Goal: Check status: Check status

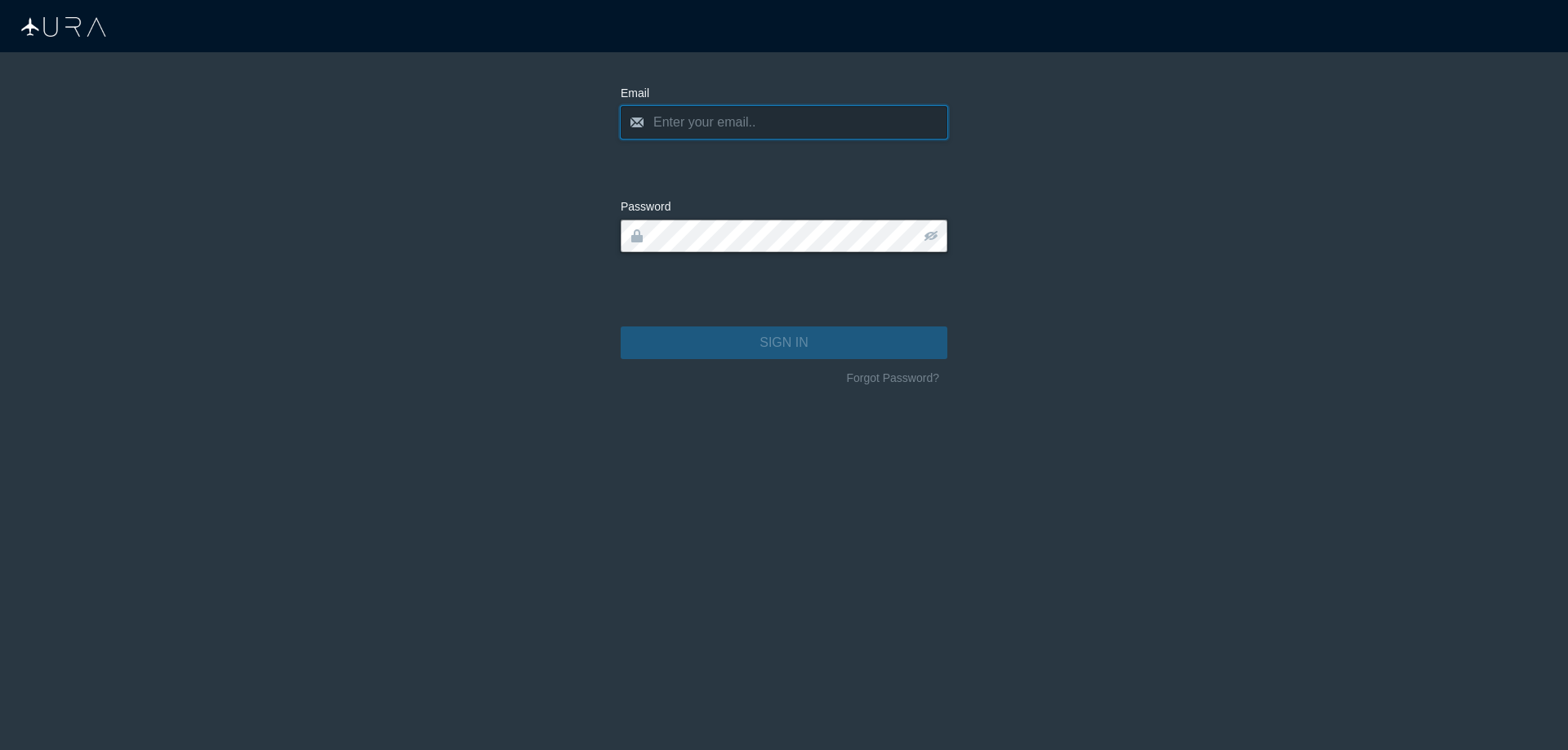
type input "[EMAIL_ADDRESS][DOMAIN_NAME]"
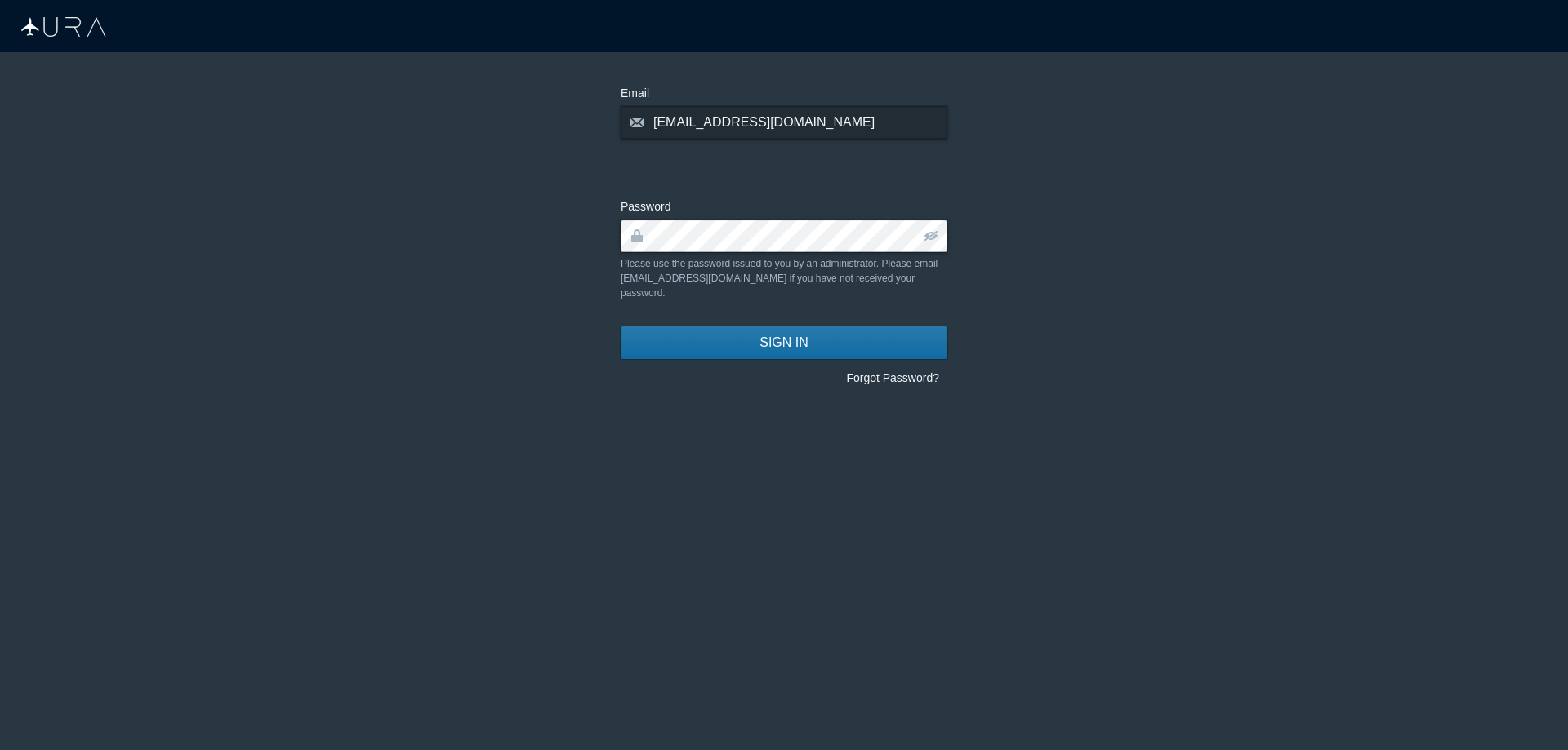
click at [667, 327] on button "SIGN IN" at bounding box center [784, 343] width 327 height 33
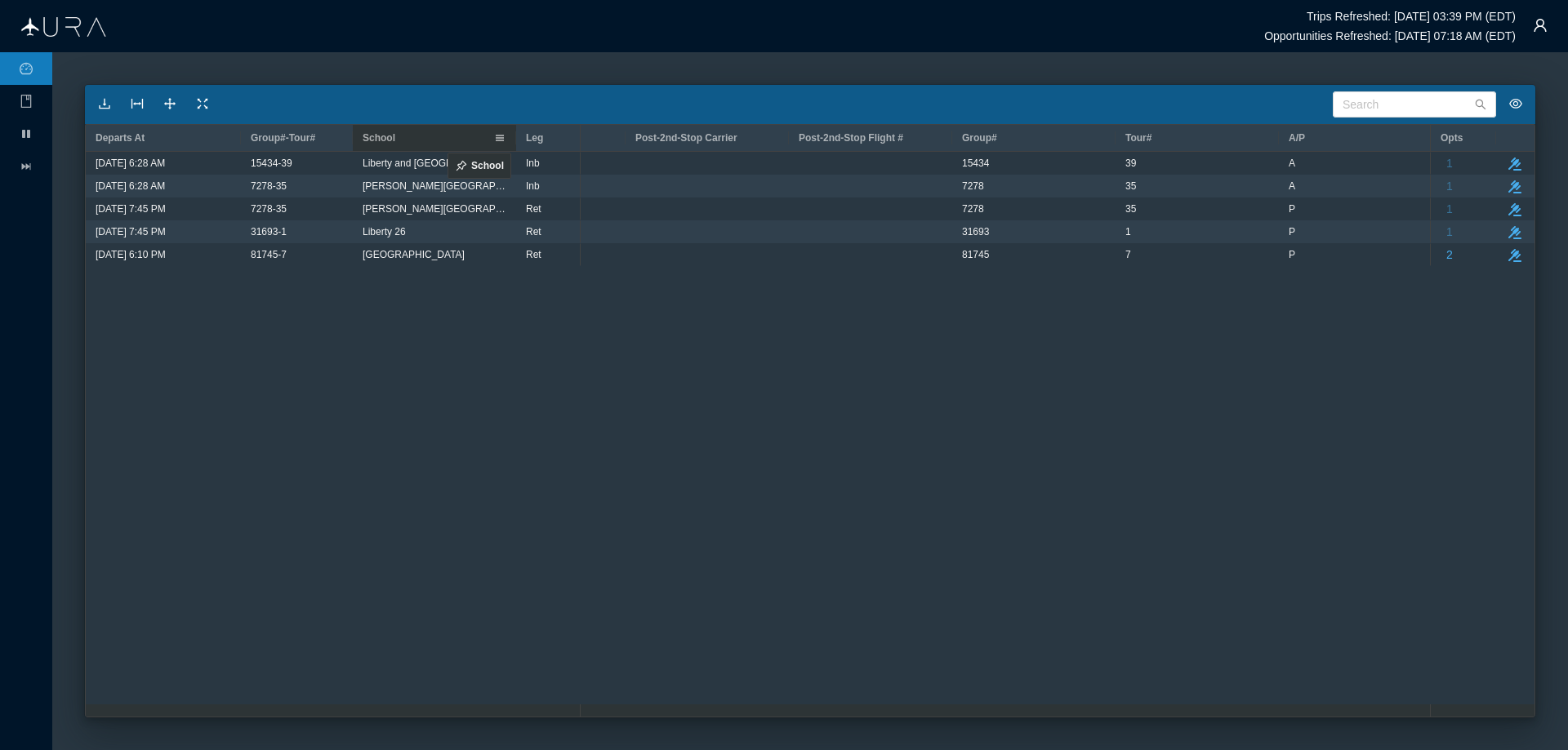
drag, startPoint x: 1093, startPoint y: 132, endPoint x: 440, endPoint y: 143, distance: 653.1
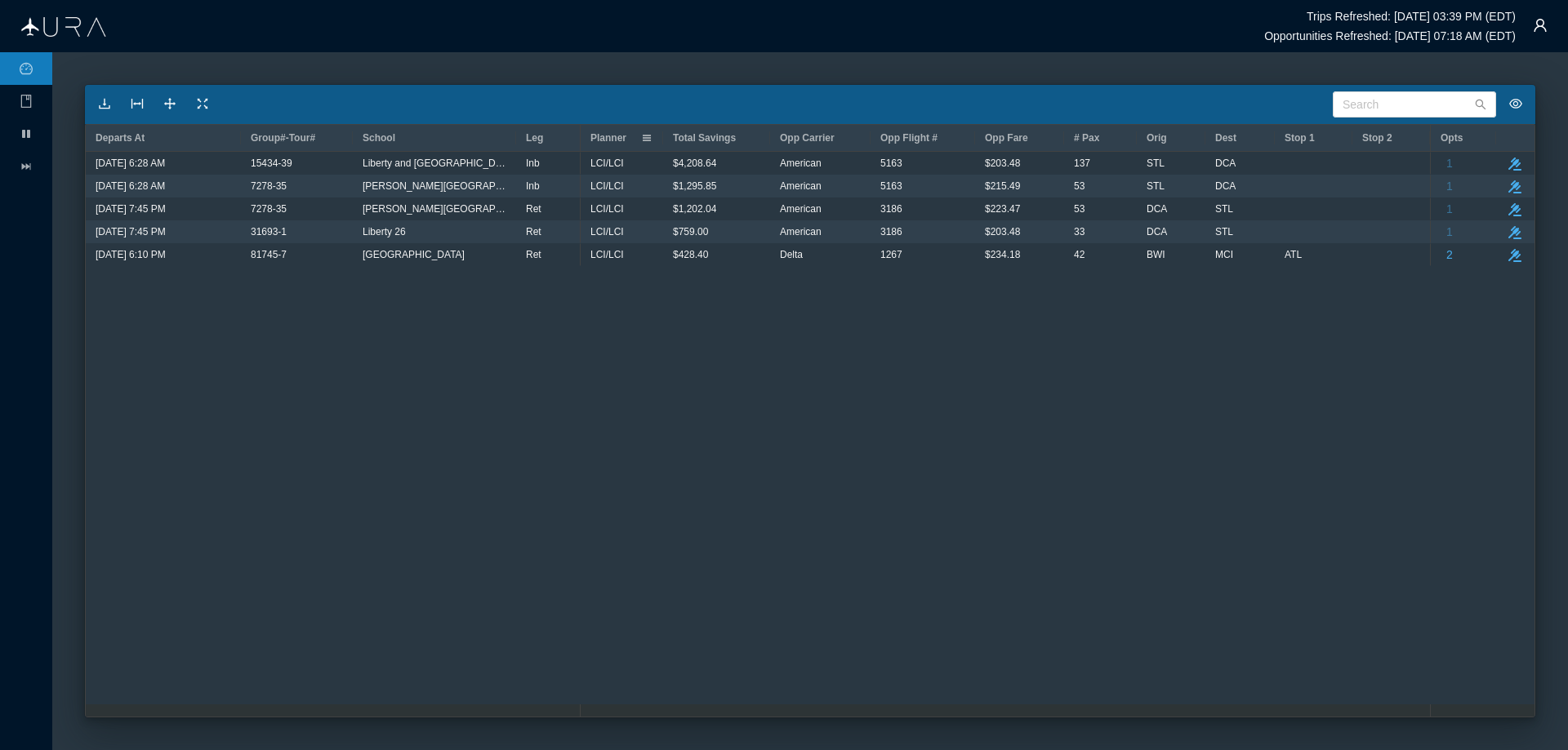
click at [647, 135] on span at bounding box center [647, 138] width 13 height 13
click at [671, 343] on div "LCI/LCI $4,208.64 American 5163 $203.48 [GEOGRAPHIC_DATA] $0.00 $234.20 LCI/LCI…" at bounding box center [1005, 434] width 850 height 565
click at [1363, 106] on input "text" at bounding box center [1415, 104] width 163 height 26
type input "25558-13"
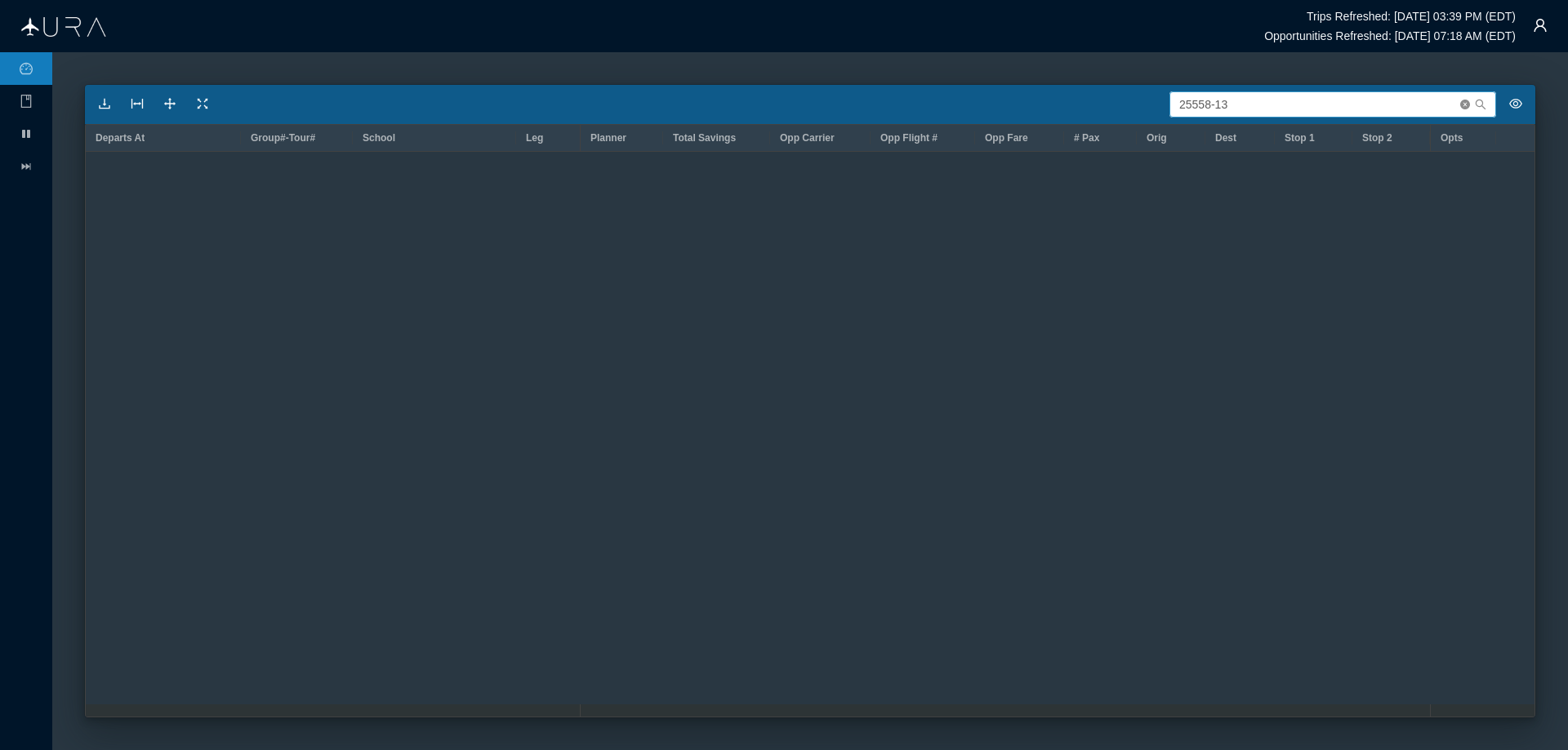
click at [1465, 106] on icon "icon: close-circle" at bounding box center [1465, 104] width 10 height 10
